Goal: Information Seeking & Learning: Check status

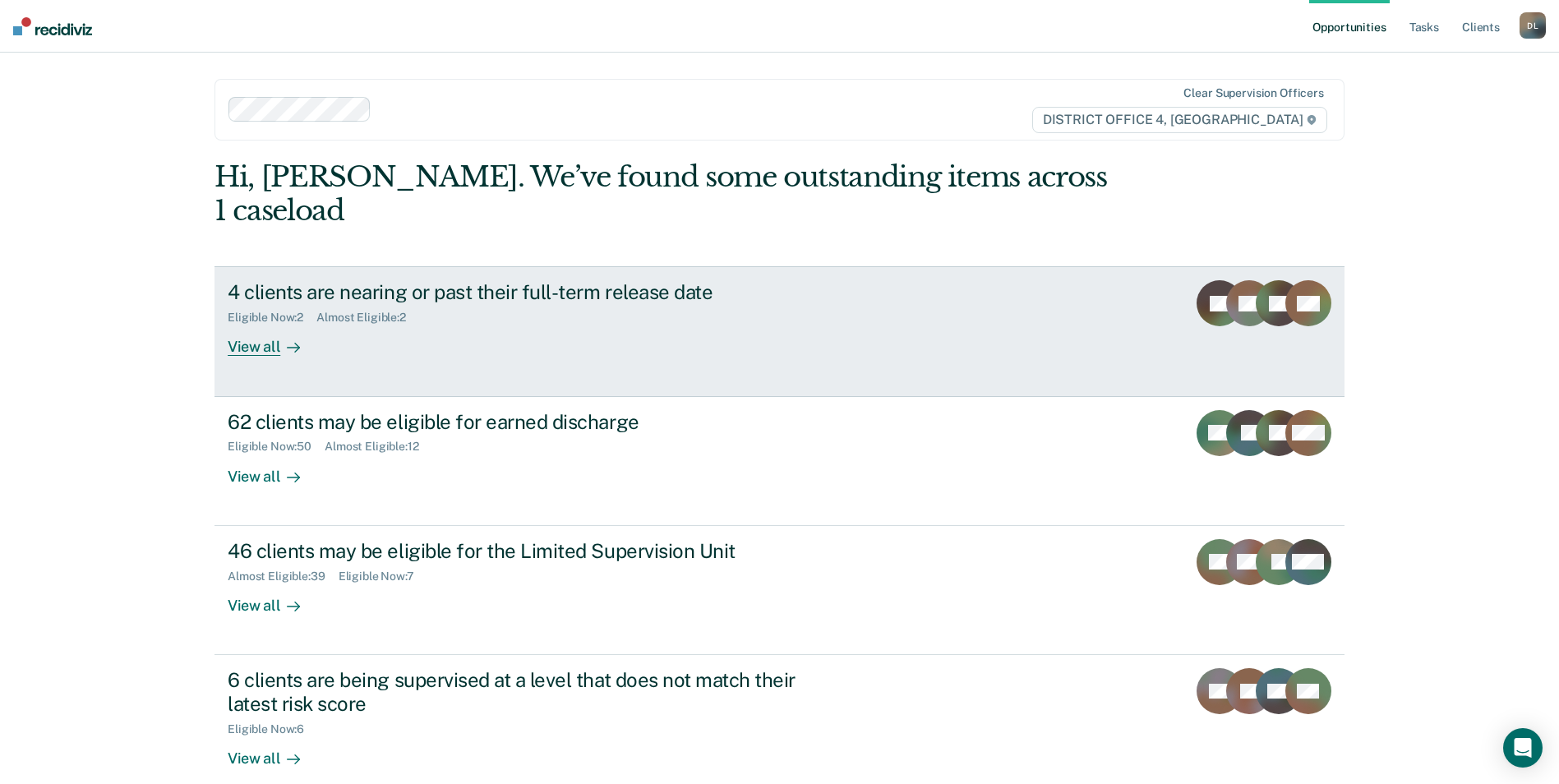
click at [420, 281] on div "4 clients are nearing or past their full-term release date" at bounding box center [516, 293] width 577 height 24
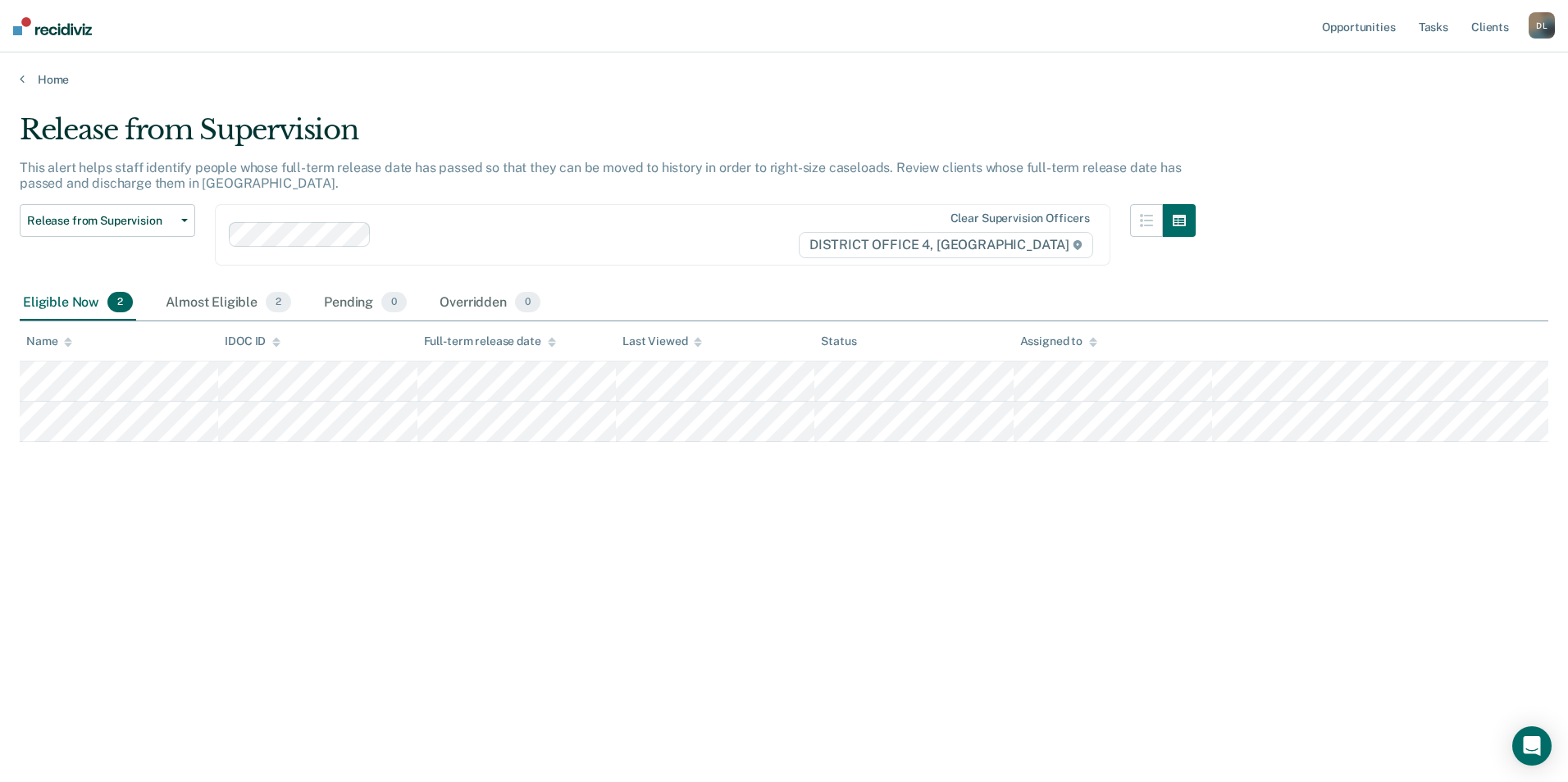
click at [1063, 578] on div "Release from Supervision This alert helps staff identify people whose full-term…" at bounding box center [783, 386] width 1528 height 546
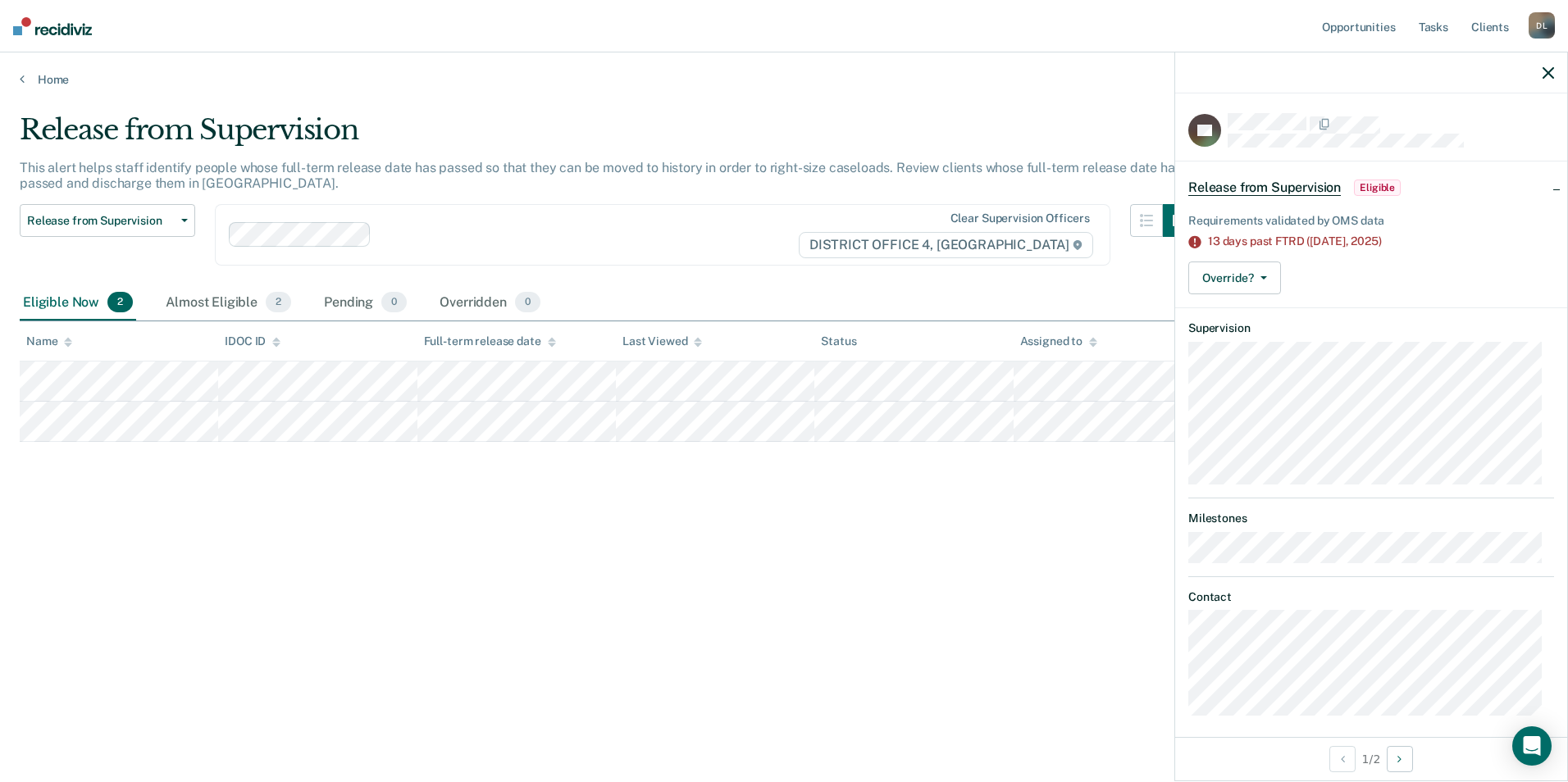
scroll to position [10, 0]
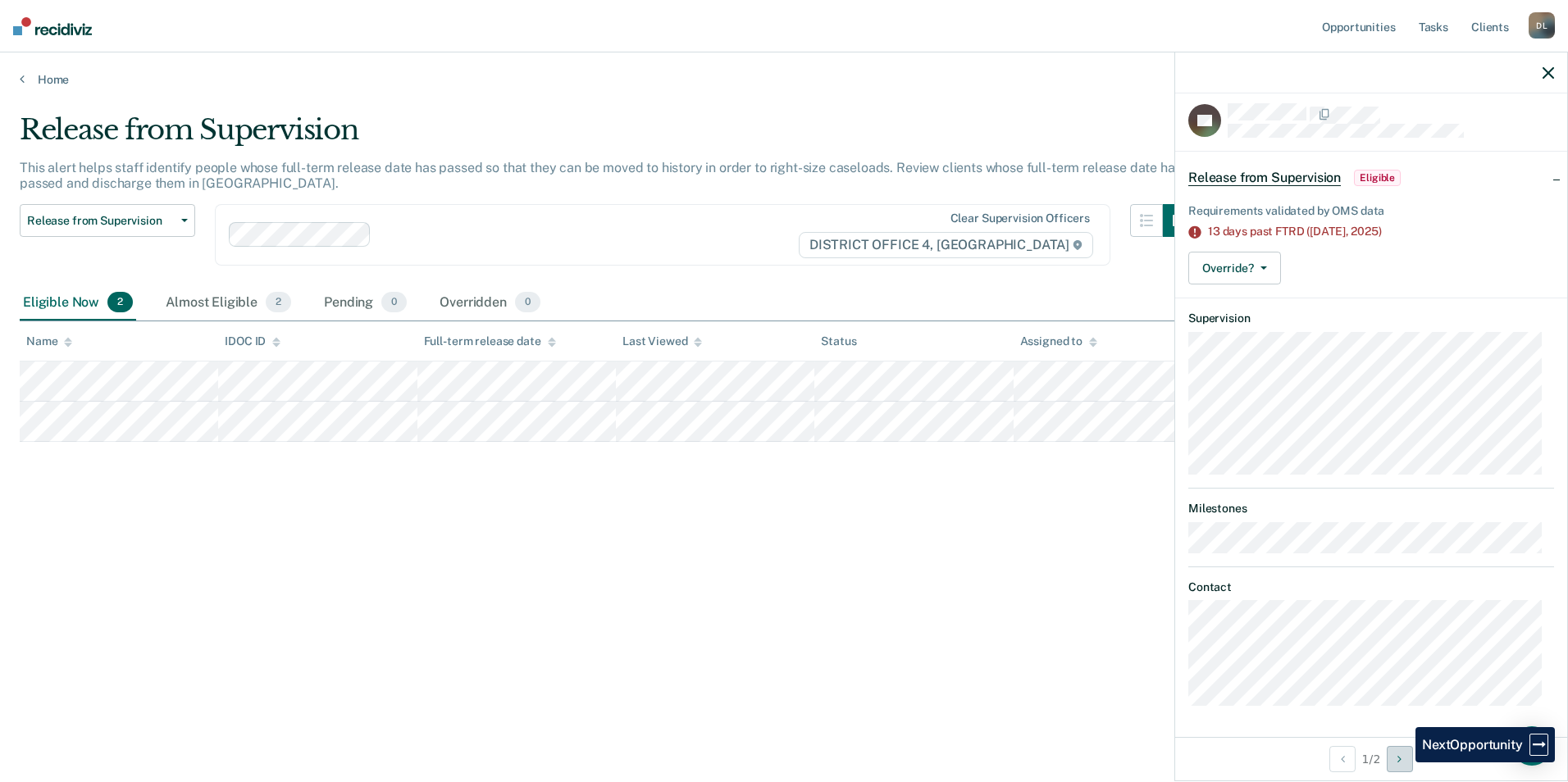
click at [1402, 757] on icon "Next Opportunity" at bounding box center [1399, 759] width 4 height 12
click at [1347, 760] on button "Previous Opportunity" at bounding box center [1342, 758] width 26 height 26
